Goal: Find contact information: Find contact information

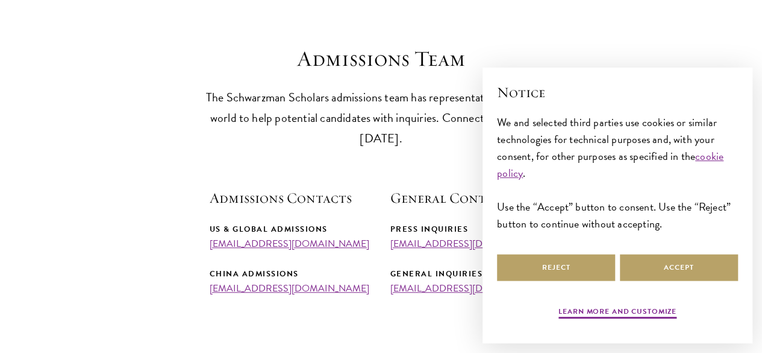
scroll to position [313, 0]
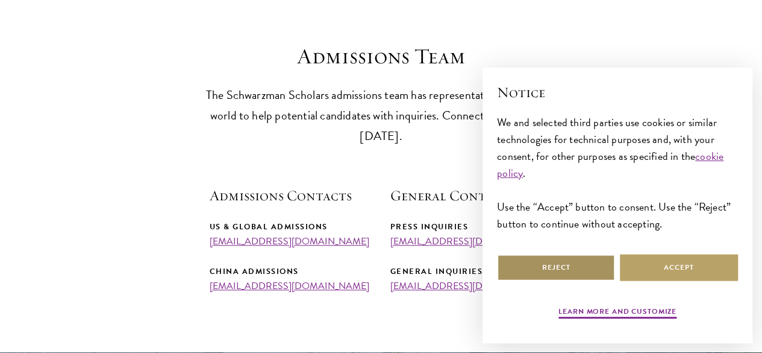
click at [528, 260] on button "Reject" at bounding box center [556, 267] width 118 height 27
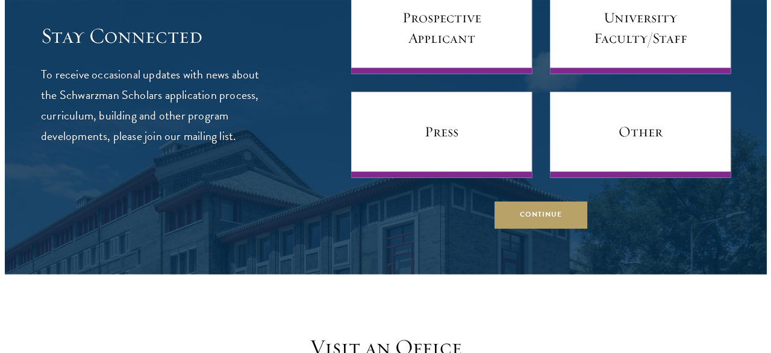
scroll to position [771, 0]
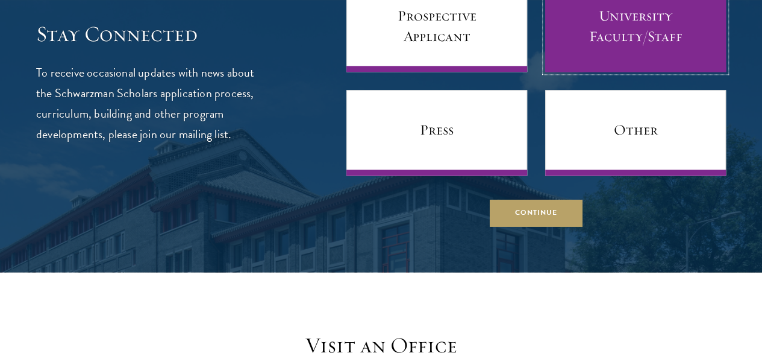
click at [597, 63] on link "University Faculty/Staff" at bounding box center [635, 29] width 181 height 86
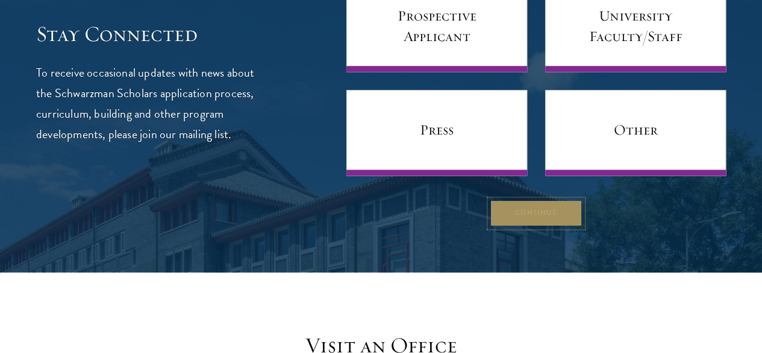
click at [515, 227] on button "Continue" at bounding box center [536, 212] width 93 height 27
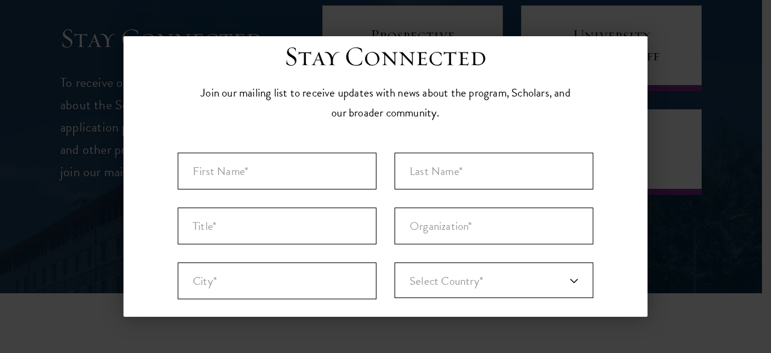
scroll to position [0, 0]
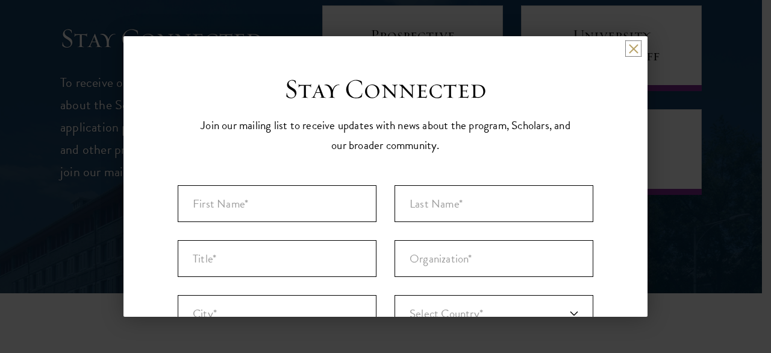
click at [629, 48] on button at bounding box center [634, 48] width 10 height 10
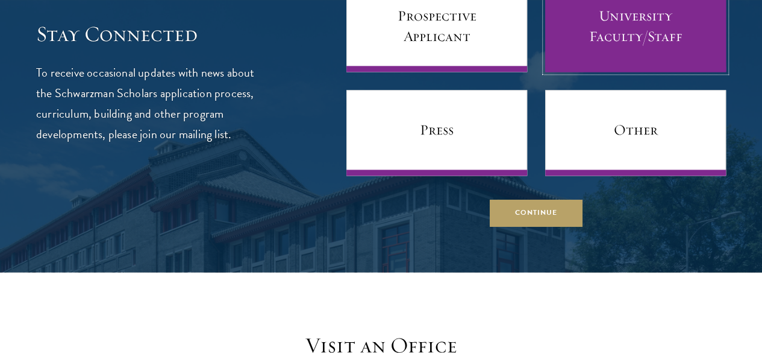
click at [616, 55] on link "University Faculty/Staff" at bounding box center [635, 29] width 181 height 86
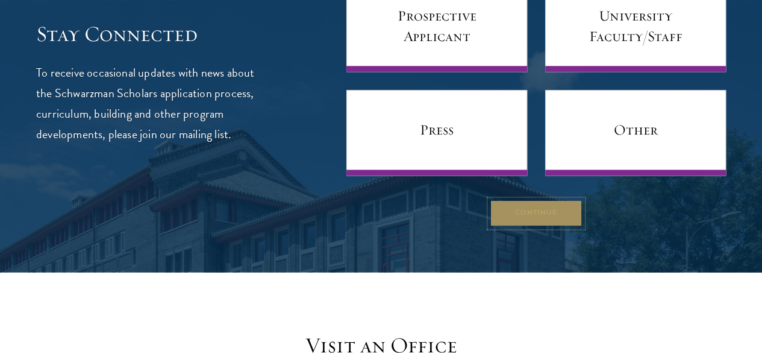
click at [521, 227] on button "Continue" at bounding box center [536, 212] width 93 height 27
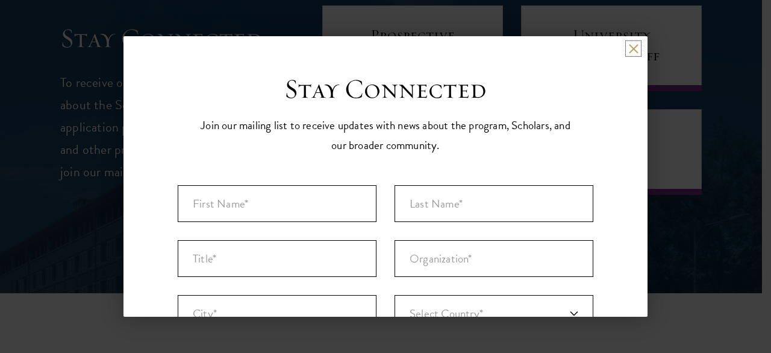
click at [629, 43] on button at bounding box center [634, 48] width 10 height 10
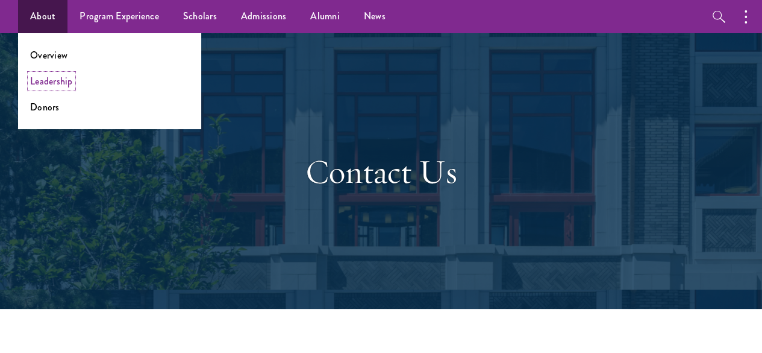
click at [49, 83] on link "Leadership" at bounding box center [51, 81] width 43 height 14
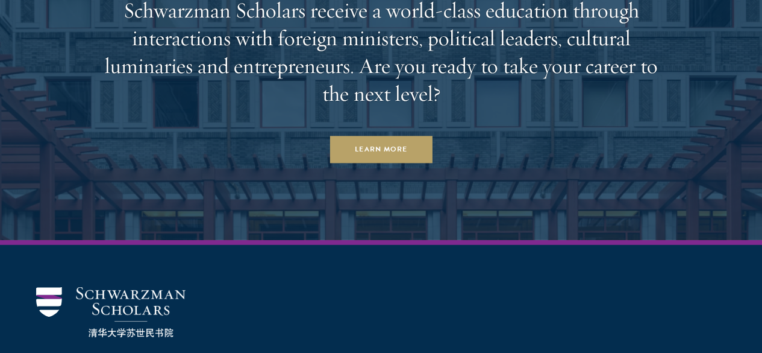
scroll to position [4074, 0]
